Goal: Navigation & Orientation: Find specific page/section

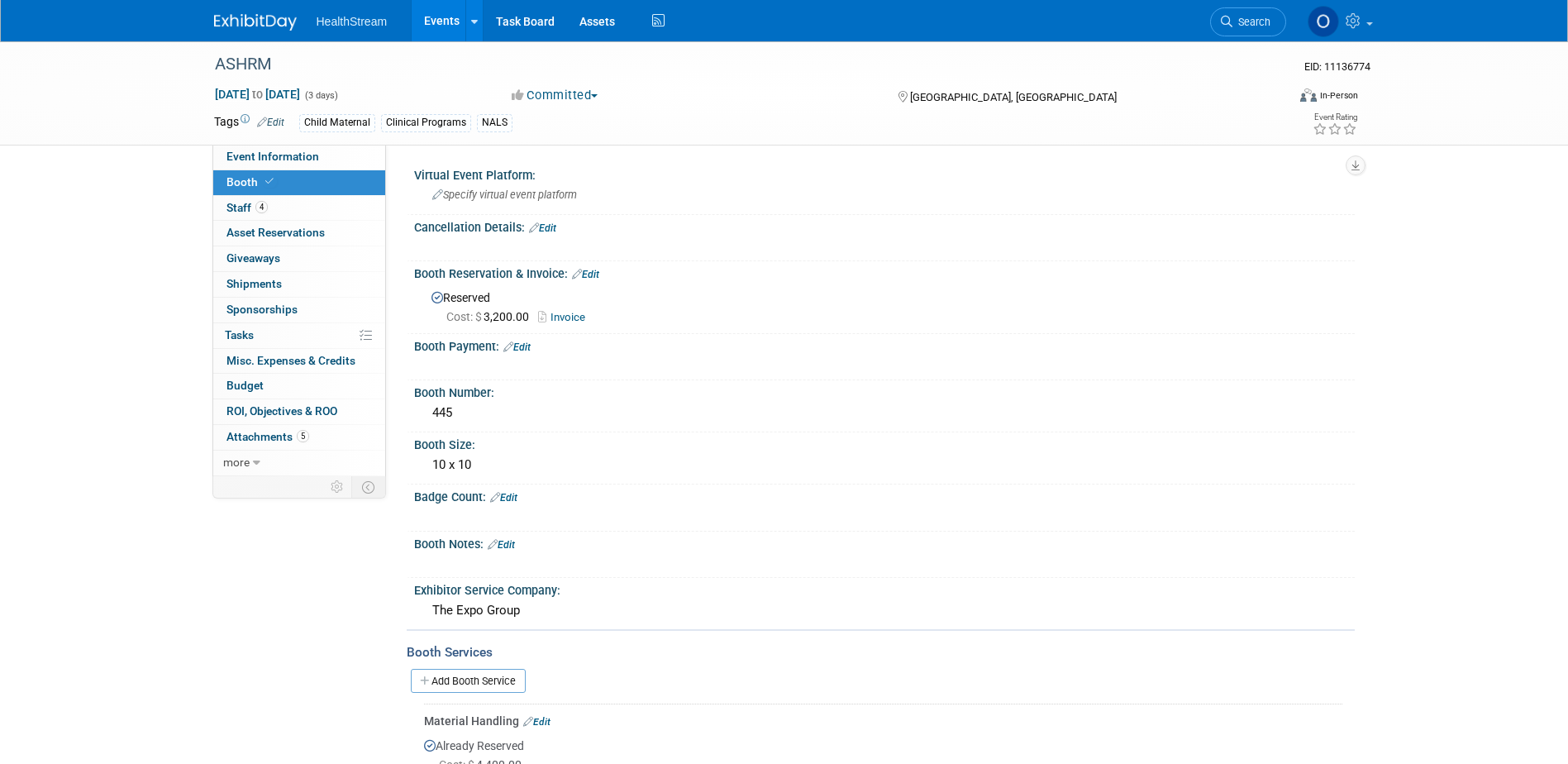
click at [446, 16] on link "Events" at bounding box center [441, 20] width 61 height 41
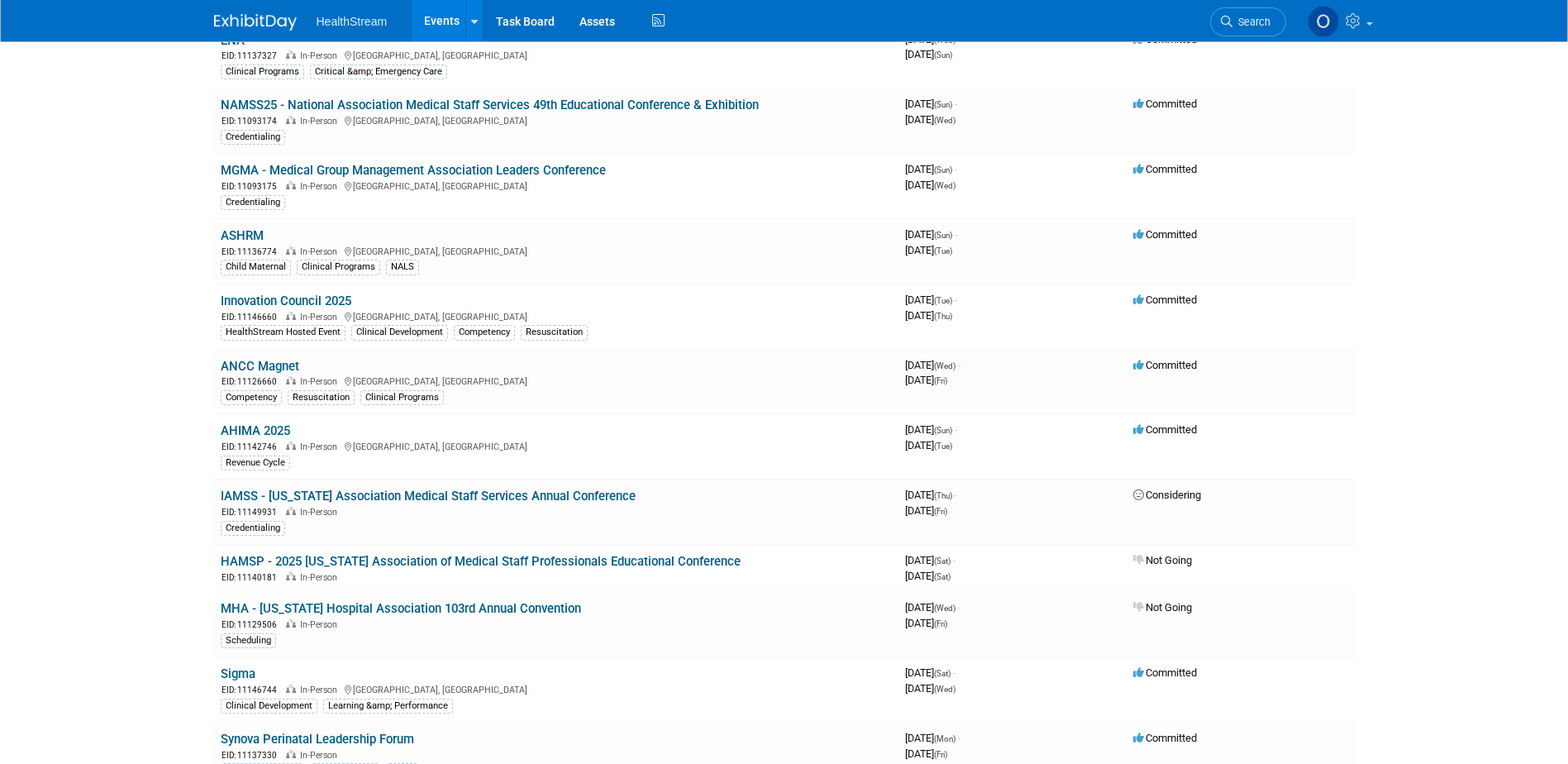
scroll to position [83, 0]
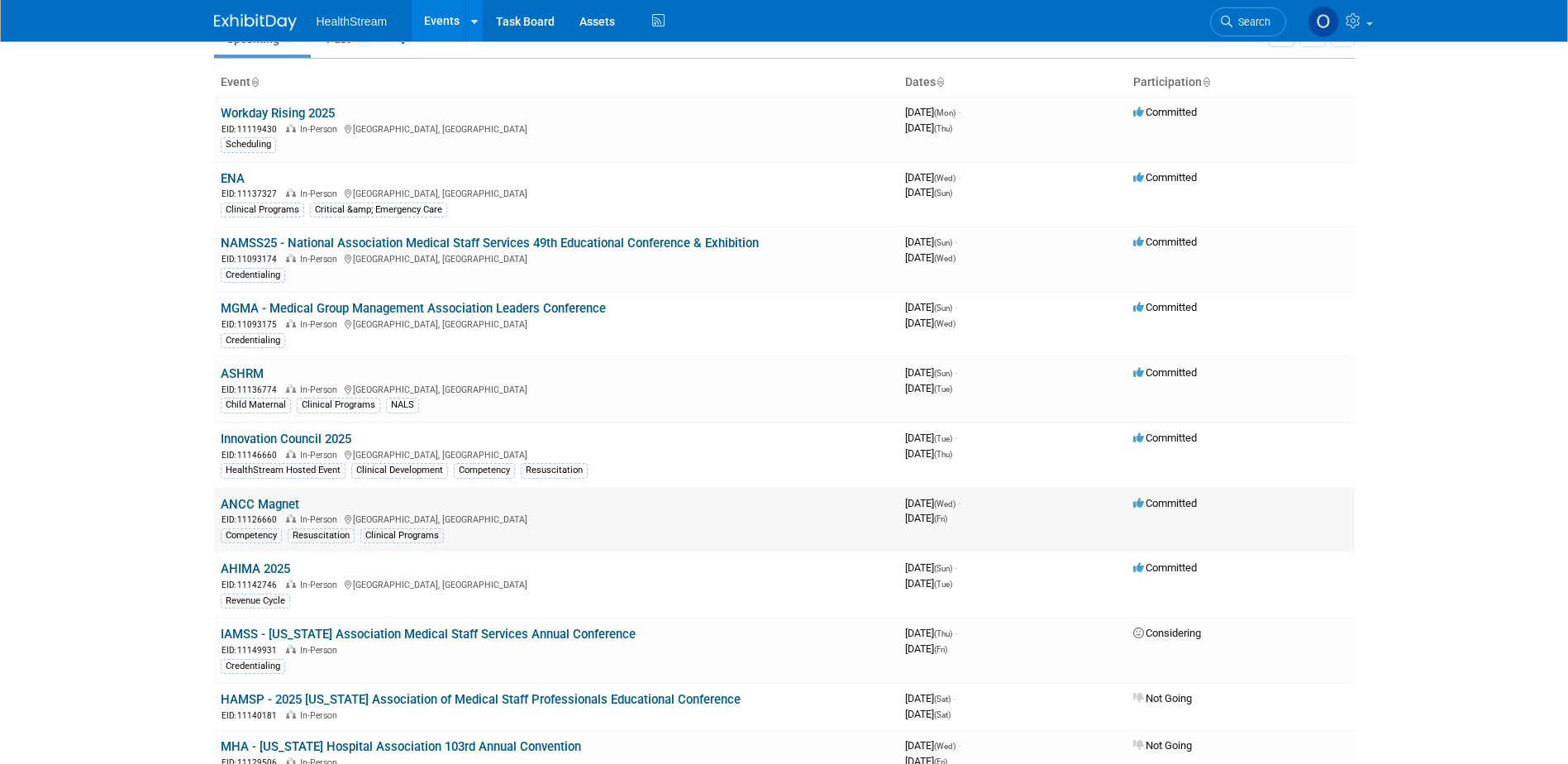
click at [252, 503] on link "ANCC Magnet" at bounding box center [259, 504] width 78 height 14
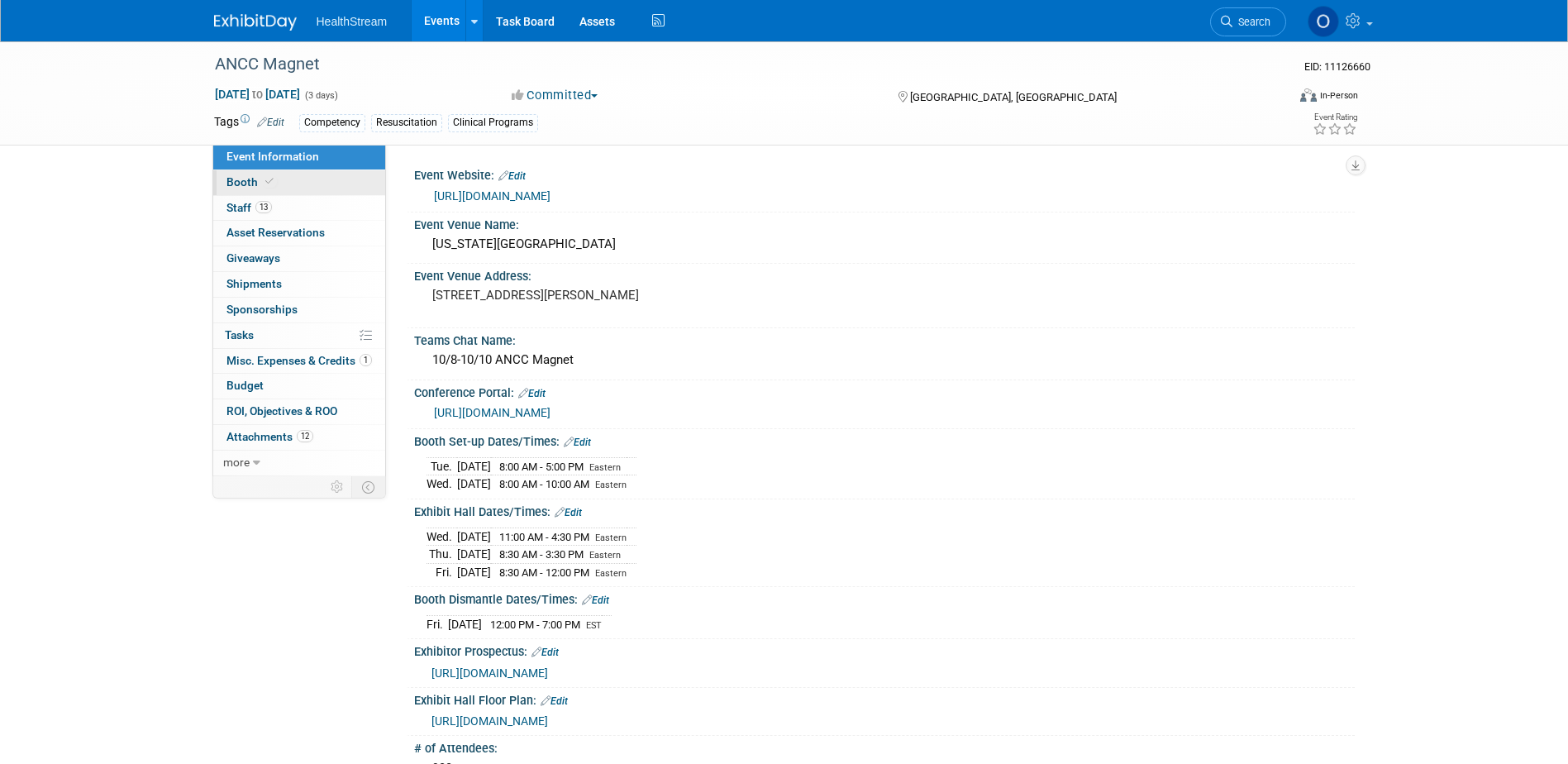
click at [243, 186] on span "Booth" at bounding box center [252, 182] width 50 height 13
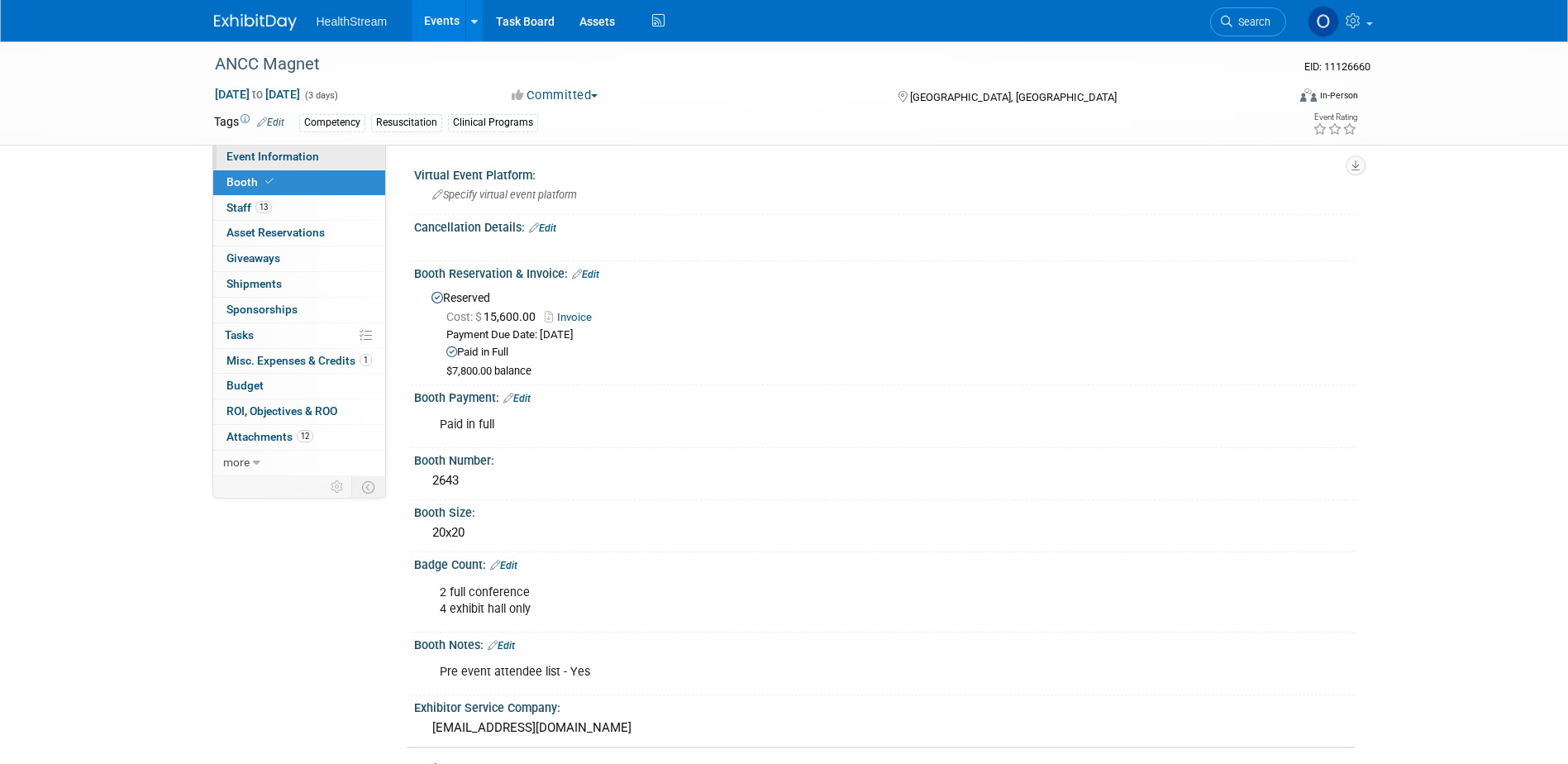
click at [258, 154] on span "Event Information" at bounding box center [273, 156] width 93 height 13
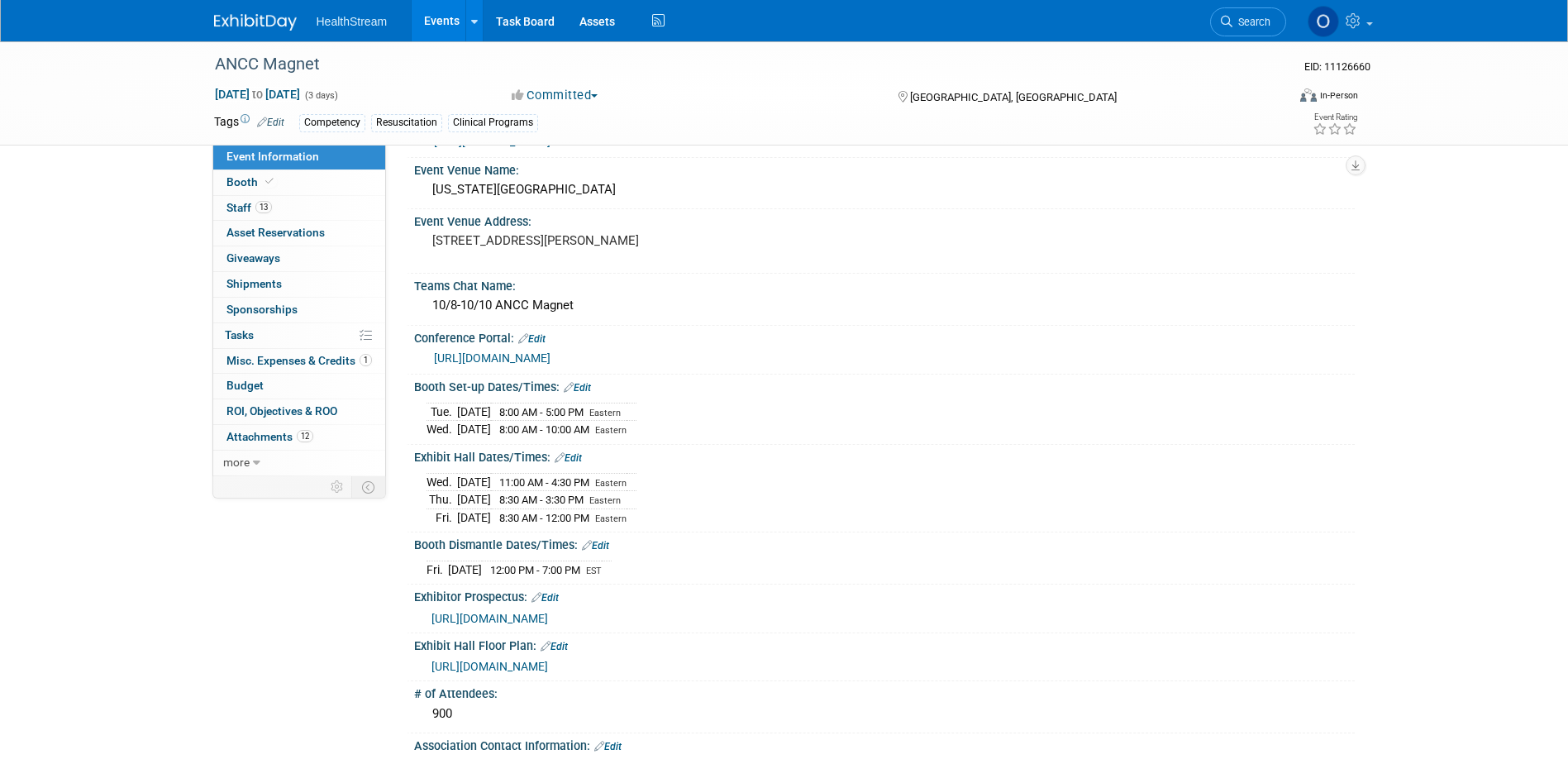
scroll to position [83, 0]
